Goal: Task Accomplishment & Management: Use online tool/utility

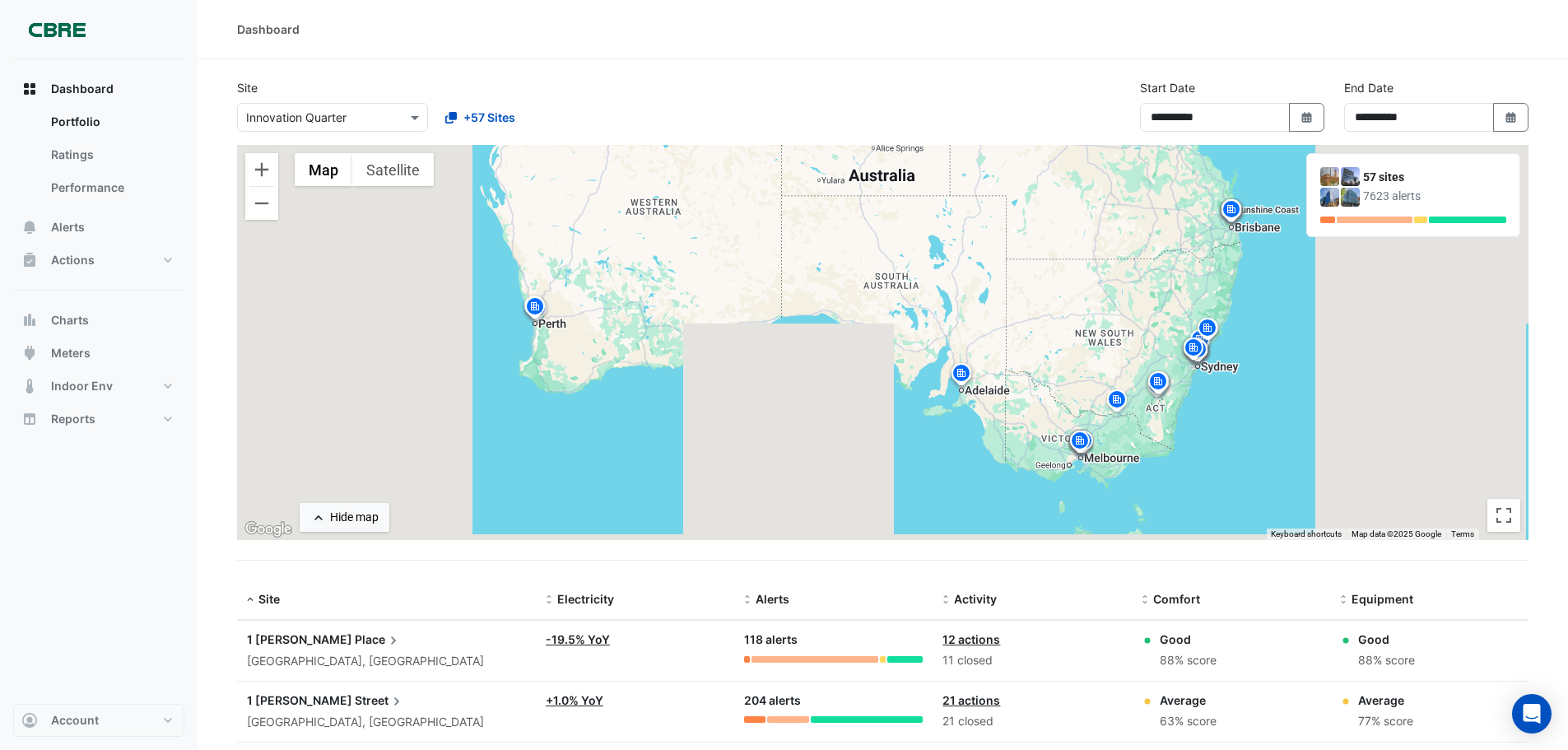
select select "***"
click at [366, 23] on div "Dashboard" at bounding box center [883, 29] width 1291 height 17
click at [88, 234] on button "Alerts" at bounding box center [98, 227] width 171 height 33
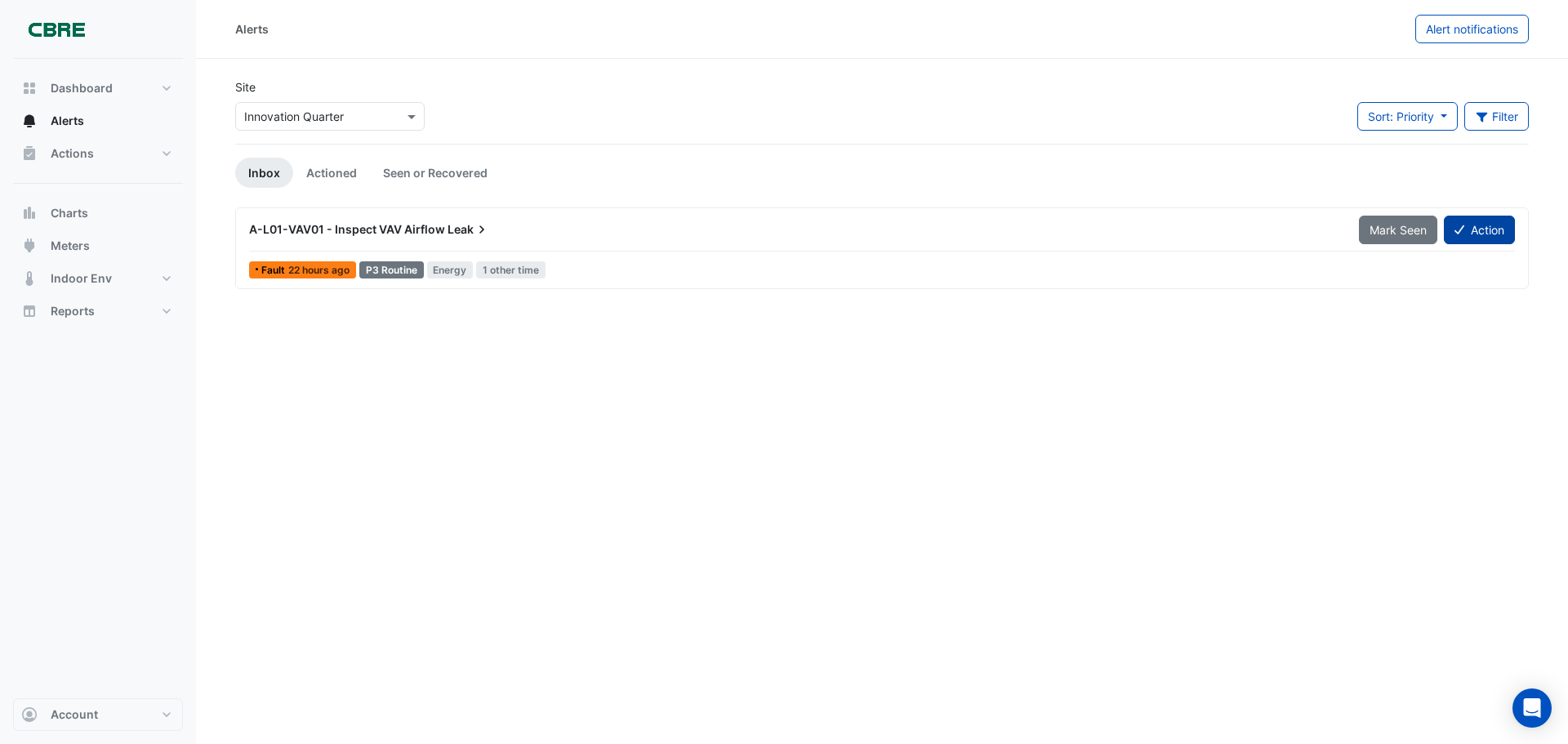
click at [1487, 222] on button "Action" at bounding box center [1479, 230] width 71 height 29
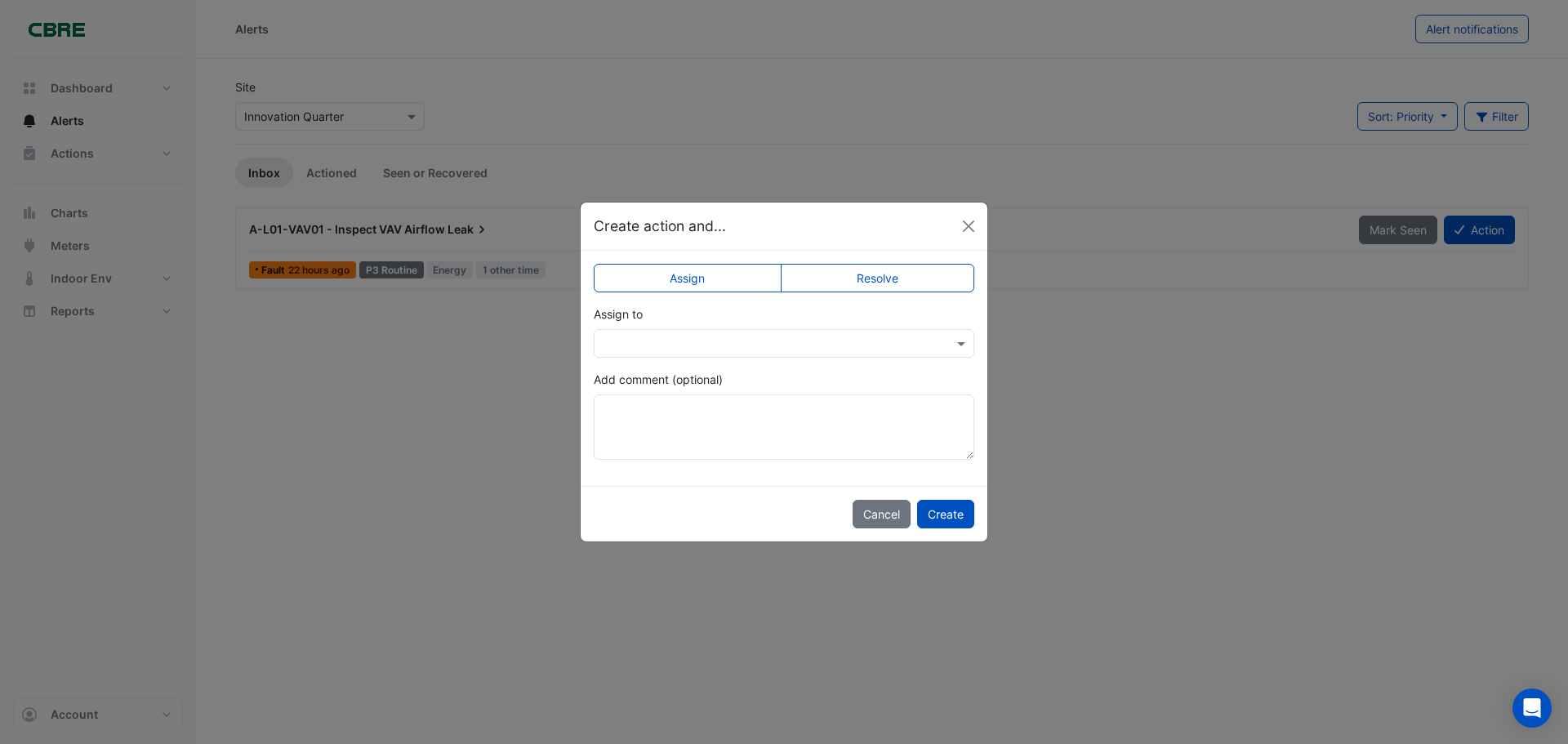
click at [889, 337] on input "text" at bounding box center [767, 344] width 330 height 17
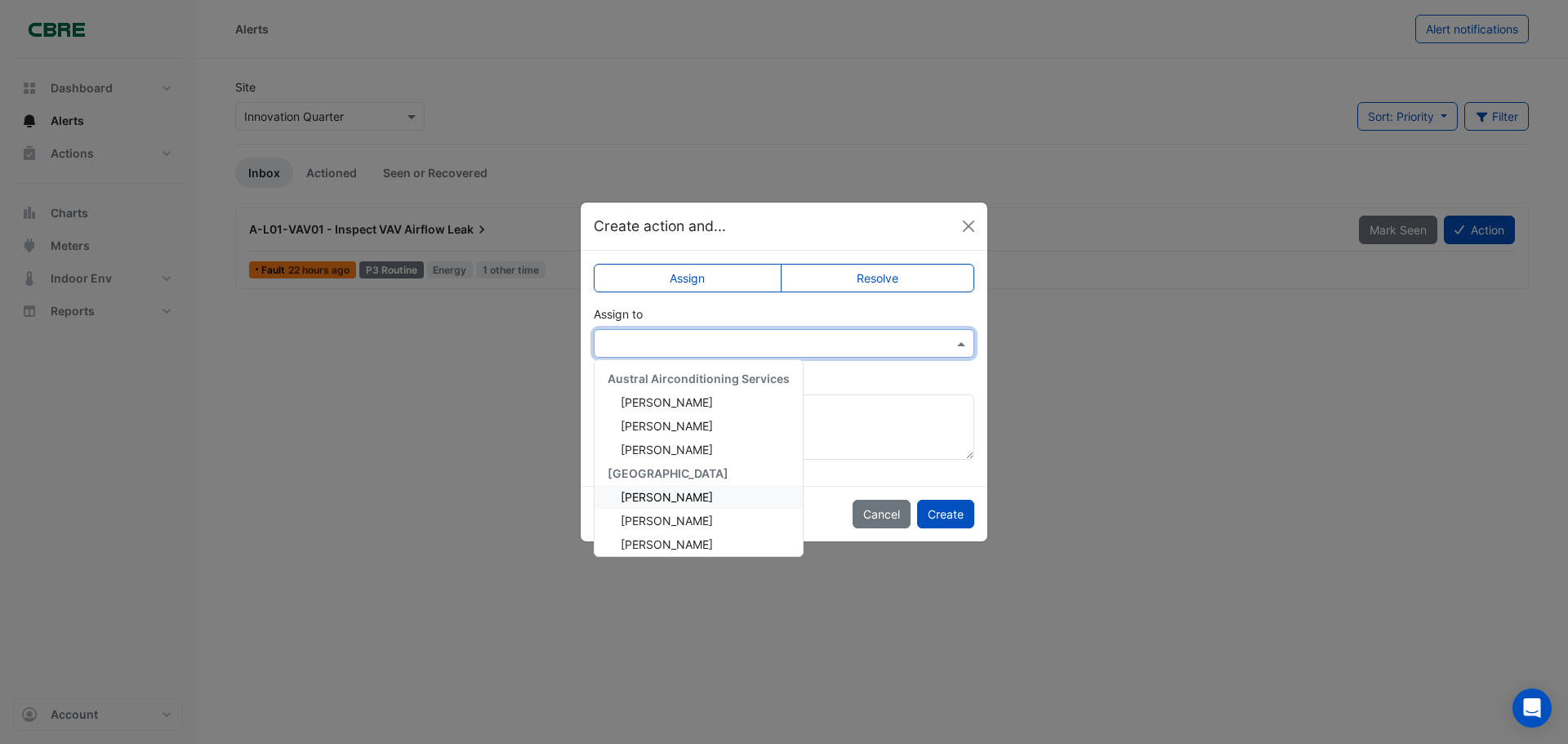
scroll to position [219, 0]
click at [701, 532] on div "[PERSON_NAME]" at bounding box center [699, 538] width 208 height 24
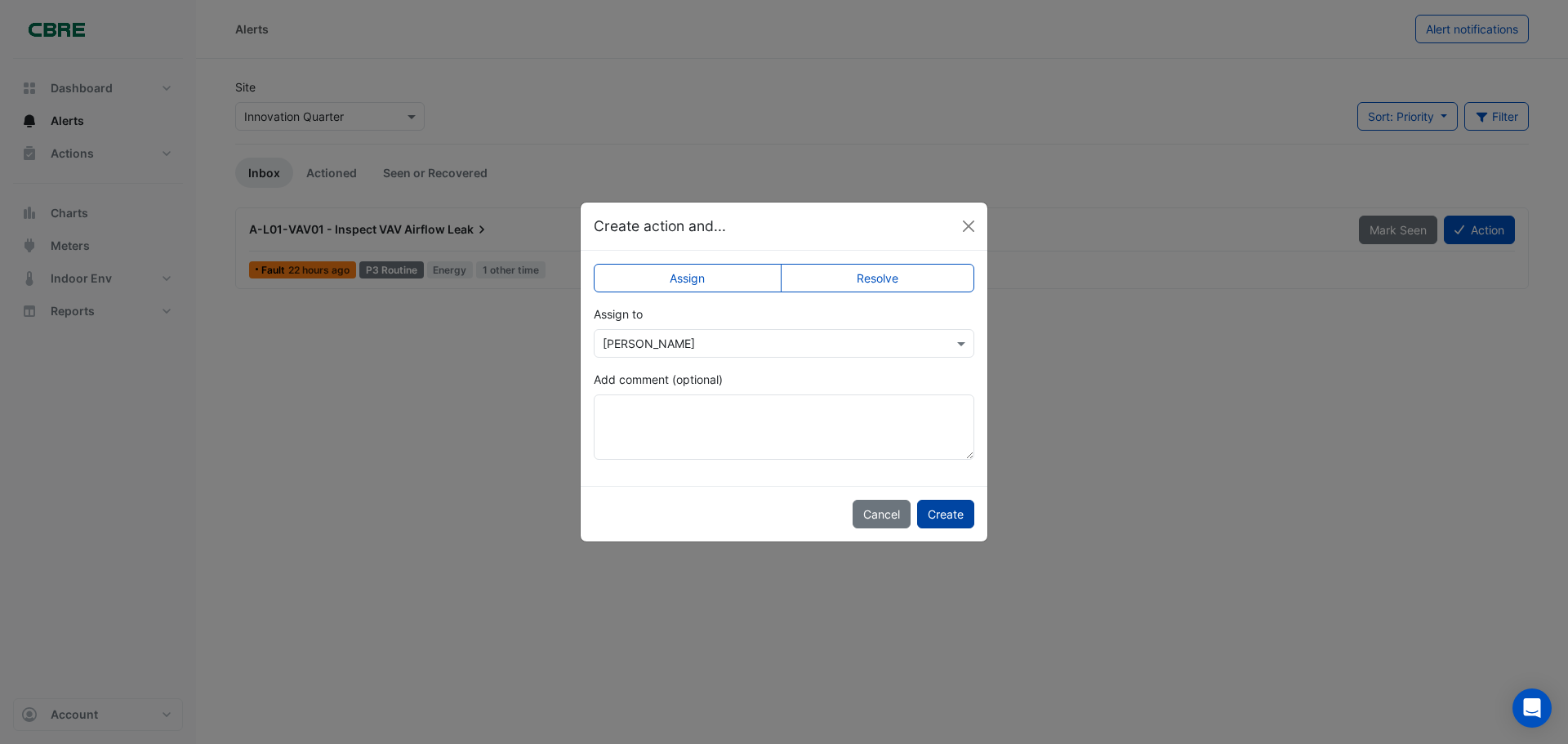
click at [955, 522] on button "Create" at bounding box center [945, 514] width 57 height 29
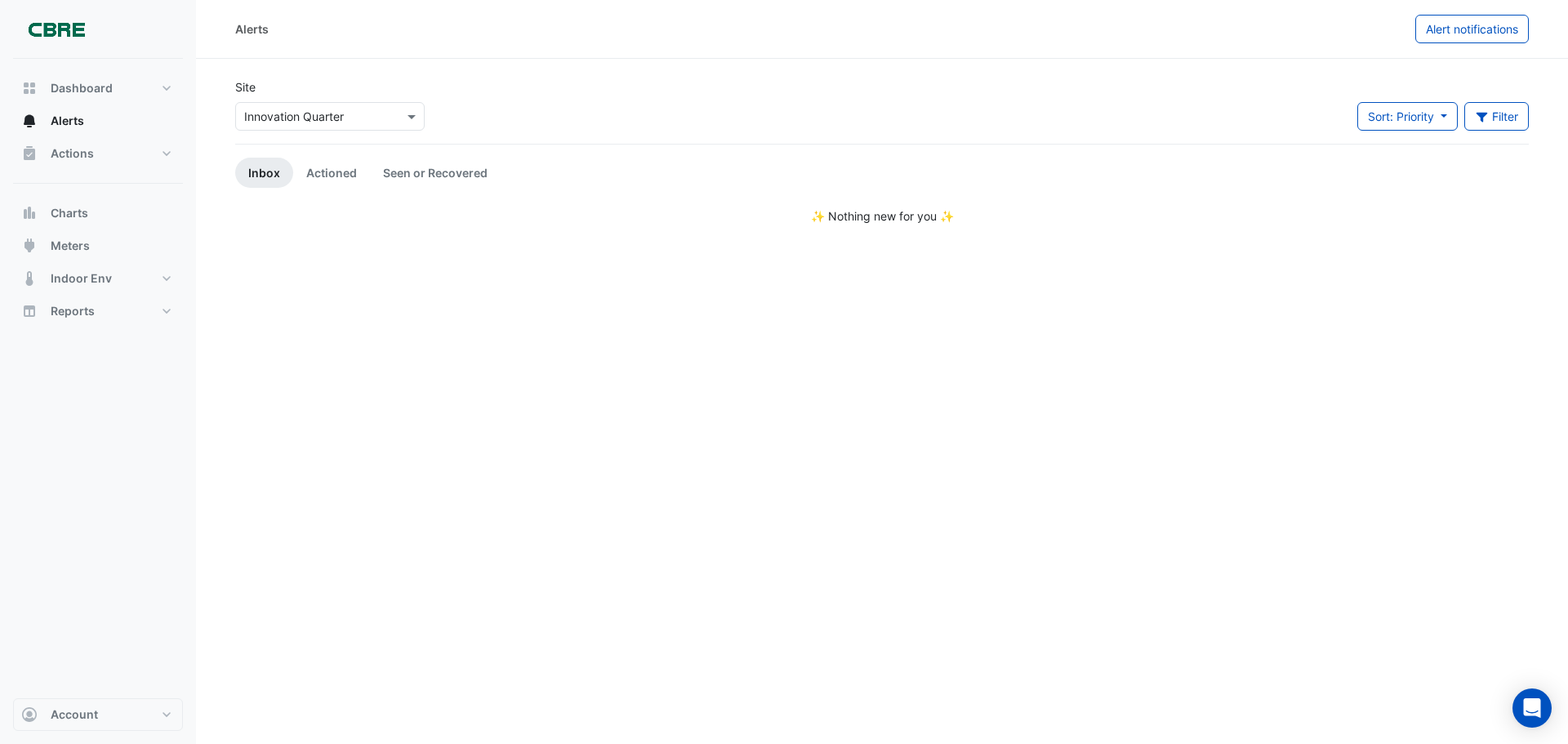
click at [297, 122] on input "text" at bounding box center [313, 117] width 139 height 17
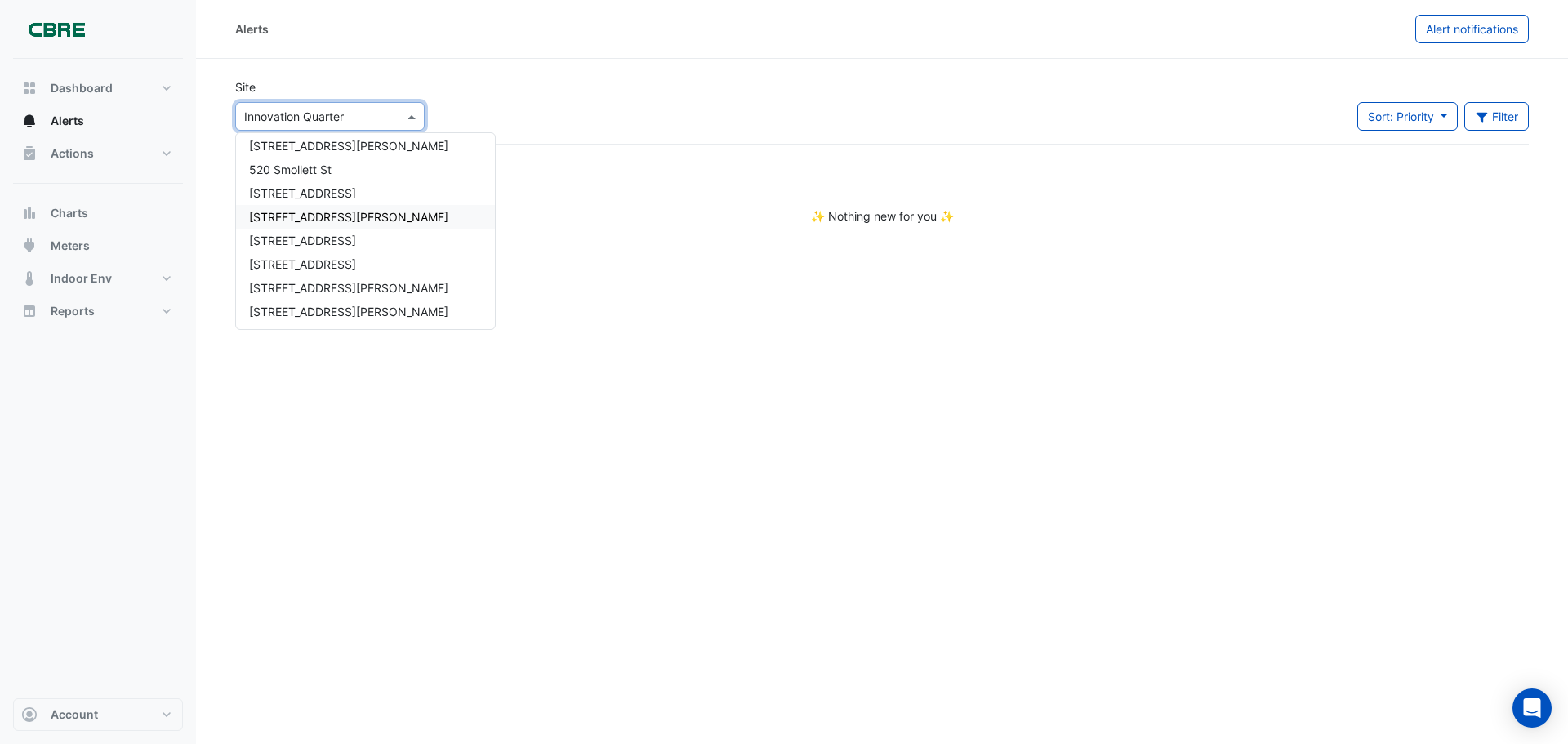
scroll to position [858, 0]
click at [282, 268] on span "[STREET_ADDRESS]" at bounding box center [302, 265] width 107 height 14
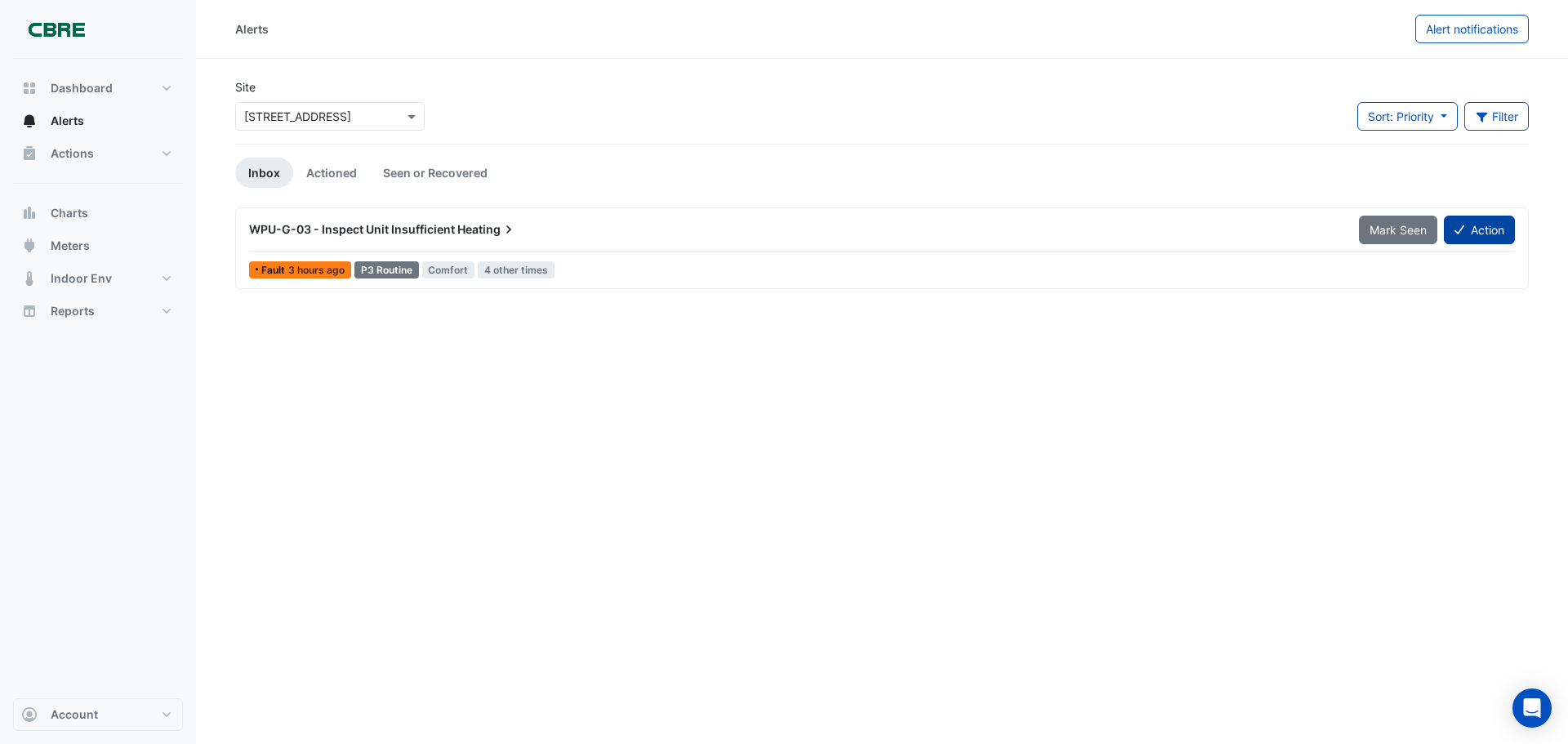
click at [1499, 225] on button "Action" at bounding box center [1479, 230] width 71 height 29
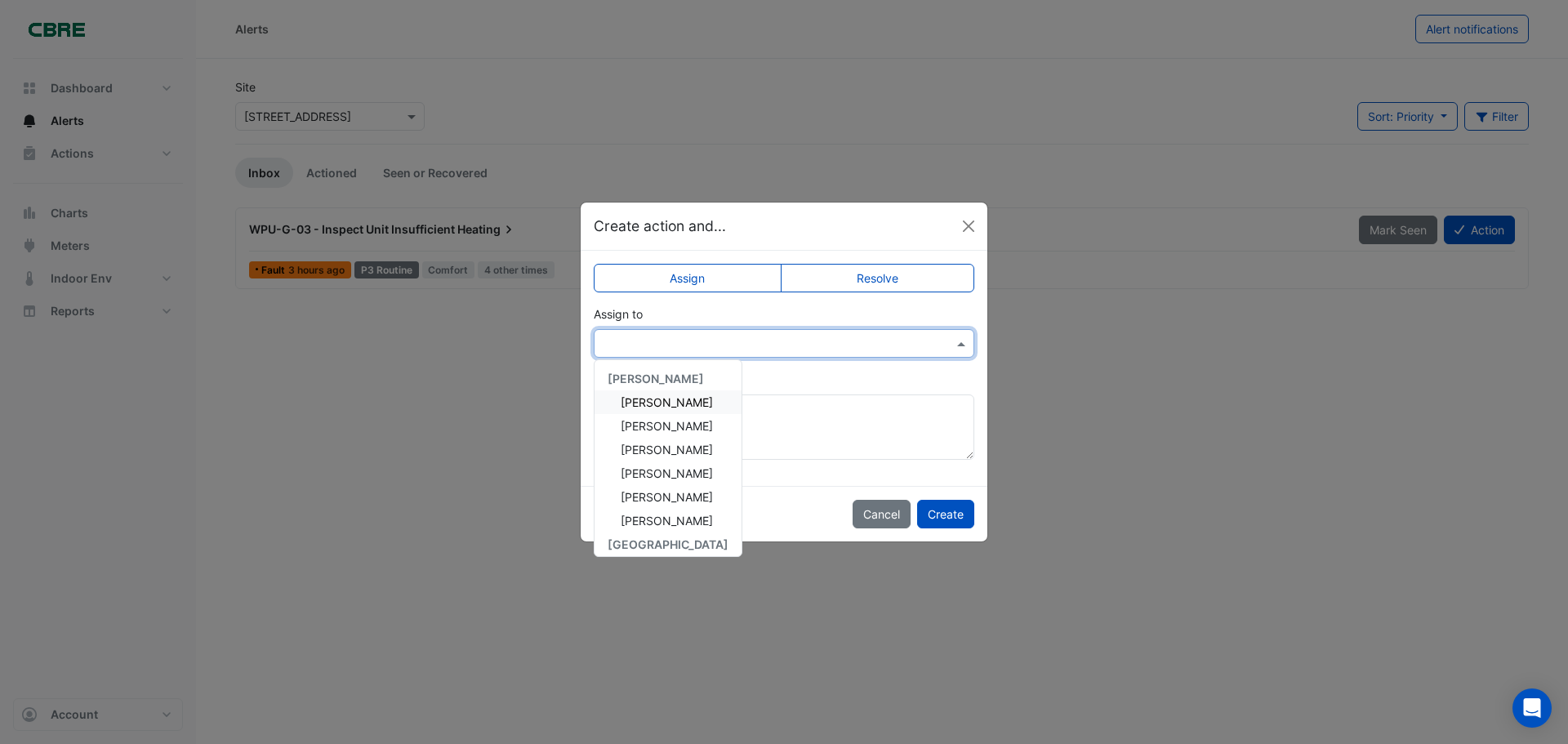
click at [928, 341] on input "text" at bounding box center [767, 344] width 330 height 17
click at [684, 425] on div "[PERSON_NAME]" at bounding box center [668, 415] width 147 height 24
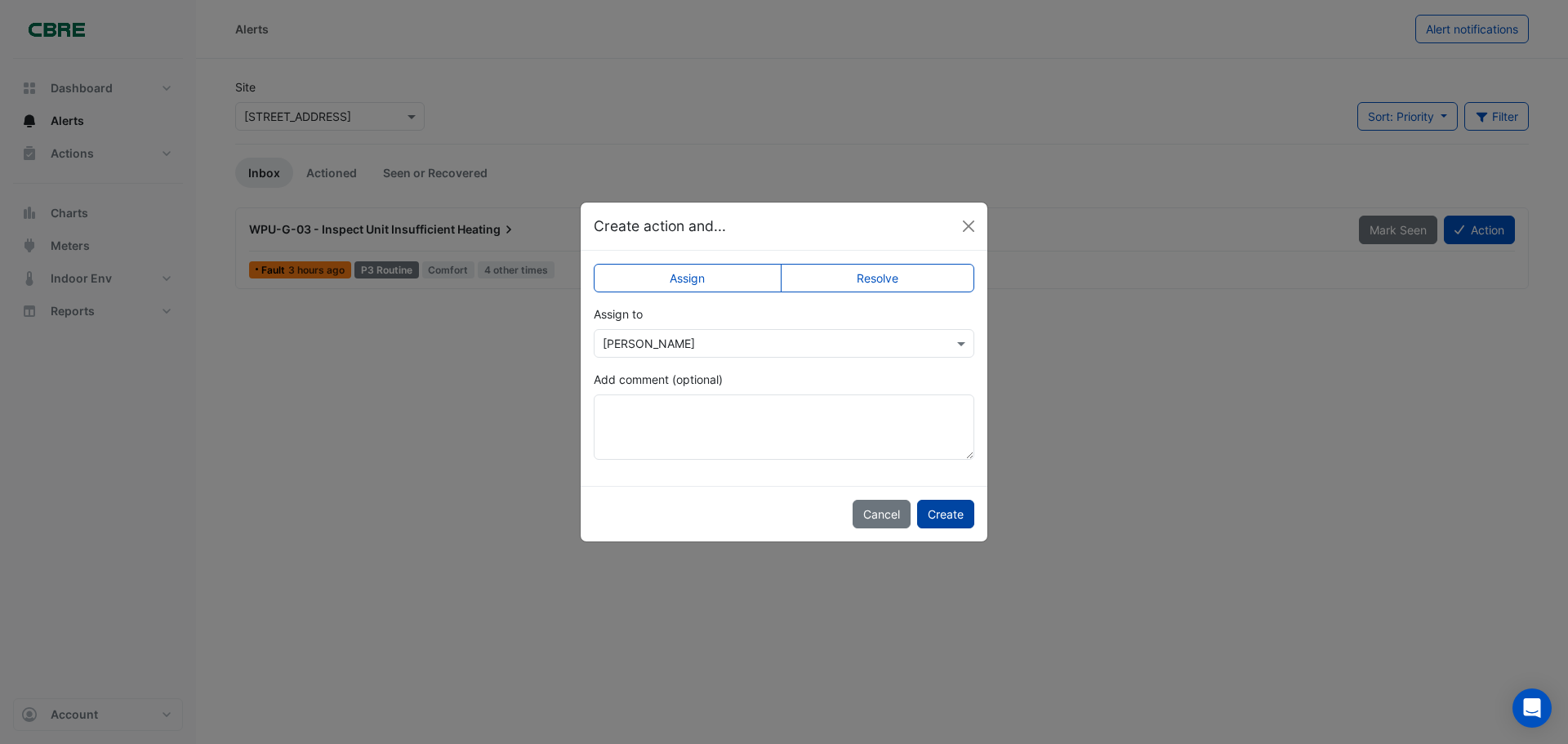
click at [938, 519] on button "Create" at bounding box center [945, 514] width 57 height 29
